Goal: Task Accomplishment & Management: Manage account settings

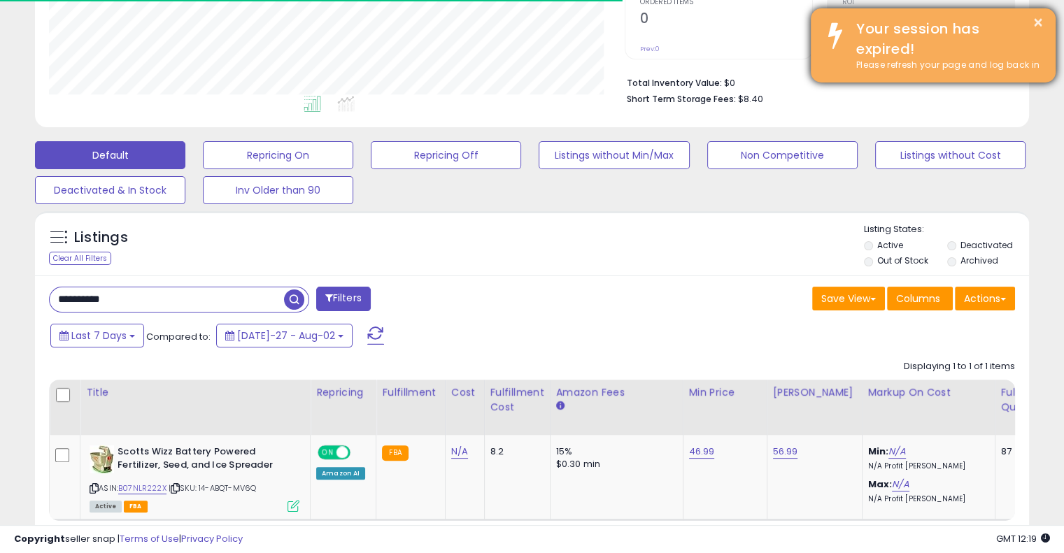
scroll to position [286, 575]
click at [1037, 17] on button "×" at bounding box center [1037, 22] width 11 height 17
